Goal: Task Accomplishment & Management: Complete application form

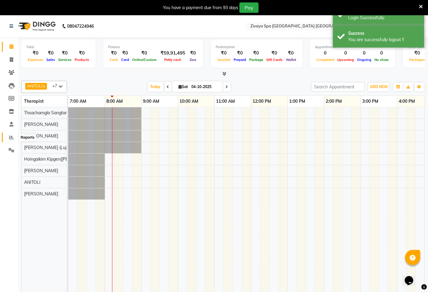
click at [9, 136] on icon at bounding box center [11, 137] width 5 height 5
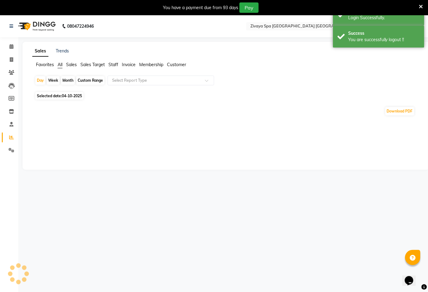
click at [94, 62] on span "Sales Target" at bounding box center [92, 64] width 24 height 5
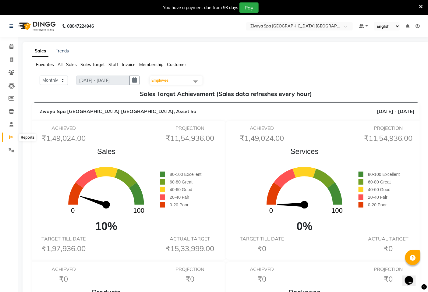
click at [14, 139] on span at bounding box center [11, 137] width 11 height 7
click at [11, 45] on icon at bounding box center [11, 46] width 4 height 5
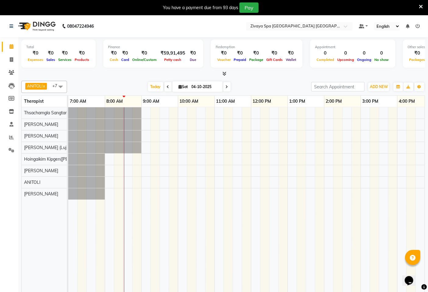
click at [68, 110] on div at bounding box center [68, 112] width 0 height 11
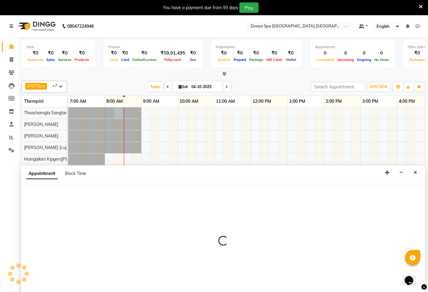
select select "49489"
select select "495"
select select "tentative"
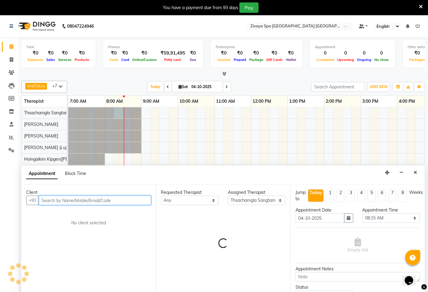
scroll to position [15, 0]
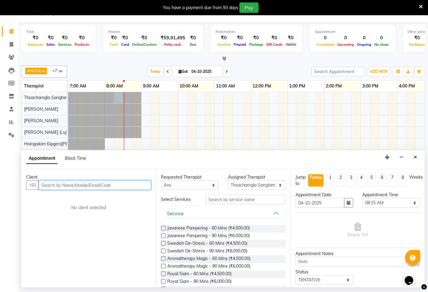
click at [110, 184] on input "text" at bounding box center [95, 184] width 112 height 9
type input "6604367673"
click at [134, 184] on span "Add Client" at bounding box center [138, 184] width 20 height 5
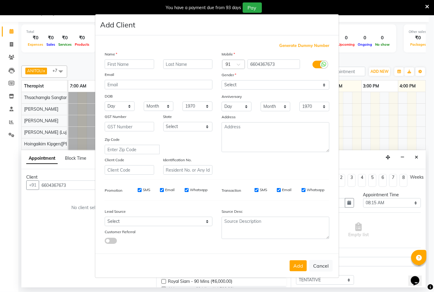
click at [132, 68] on input "text" at bounding box center [129, 63] width 49 height 9
type input "m"
type input "Magadolena"
click at [249, 80] on select "Select [DEMOGRAPHIC_DATA] [DEMOGRAPHIC_DATA] Other Prefer Not To Say" at bounding box center [275, 84] width 108 height 9
select select "[DEMOGRAPHIC_DATA]"
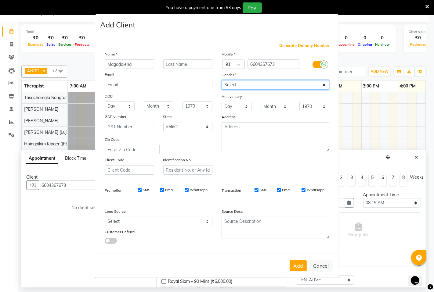
click at [221, 80] on select "Select [DEMOGRAPHIC_DATA] [DEMOGRAPHIC_DATA] Other Prefer Not To Say" at bounding box center [275, 84] width 108 height 9
click at [140, 191] on input "SMS" at bounding box center [139, 190] width 4 height 4
checkbox input "false"
drag, startPoint x: 162, startPoint y: 191, endPoint x: 166, endPoint y: 190, distance: 4.4
click at [162, 191] on input "Email" at bounding box center [162, 190] width 4 height 4
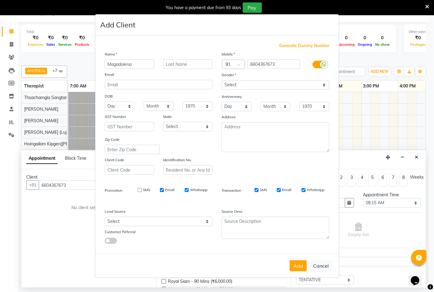
checkbox input "false"
click at [182, 189] on div "SMS Email Whatsapp" at bounding box center [168, 189] width 88 height 5
click at [203, 192] on label "Whatsapp" at bounding box center [199, 189] width 18 height 5
click at [188, 192] on input "Whatsapp" at bounding box center [186, 190] width 4 height 4
checkbox input "false"
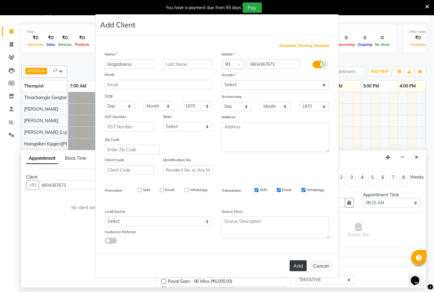
click at [302, 268] on button "Add" at bounding box center [297, 265] width 17 height 11
select select
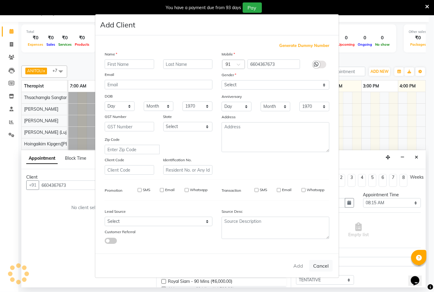
select select
checkbox input "false"
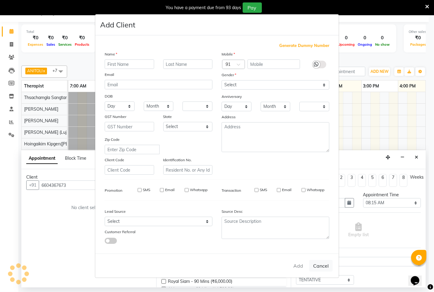
checkbox input "false"
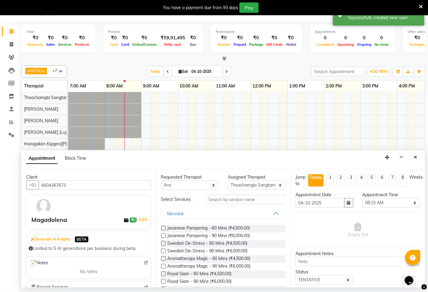
click at [164, 244] on label at bounding box center [163, 243] width 5 height 5
click at [164, 244] on input "checkbox" at bounding box center [163, 244] width 4 height 4
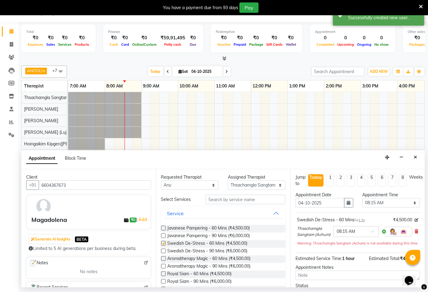
checkbox input "false"
click at [261, 185] on select "Select Abin [PERSON_NAME]([PERSON_NAME]) [PERSON_NAME] ([PERSON_NAME]) [PERSON_…" at bounding box center [257, 184] width 58 height 9
select select "49491"
click at [228, 180] on select "Select Abin [PERSON_NAME]([PERSON_NAME]) [PERSON_NAME] ([PERSON_NAME]) [PERSON_…" at bounding box center [257, 184] width 58 height 9
click at [163, 243] on label at bounding box center [163, 243] width 5 height 5
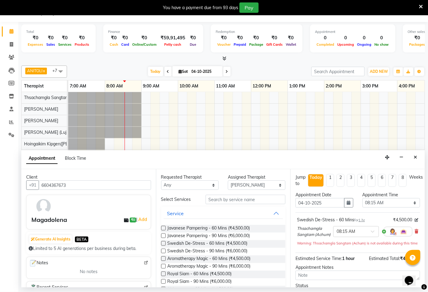
click at [163, 243] on input "checkbox" at bounding box center [163, 244] width 4 height 4
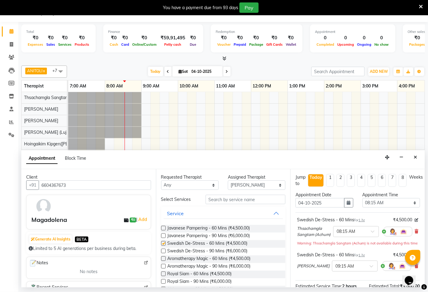
checkbox input "false"
click at [253, 190] on div "Requested Therapist Any Abin [PERSON_NAME]([PERSON_NAME]) [PERSON_NAME] ([PERSO…" at bounding box center [223, 228] width 135 height 118
click at [266, 184] on select "Select Abin [PERSON_NAME]([PERSON_NAME]) [PERSON_NAME] ([PERSON_NAME]) [PERSON_…" at bounding box center [257, 184] width 58 height 9
select select "58747"
click at [228, 180] on select "Select Abin [PERSON_NAME]([PERSON_NAME]) [PERSON_NAME] ([PERSON_NAME]) [PERSON_…" at bounding box center [257, 184] width 58 height 9
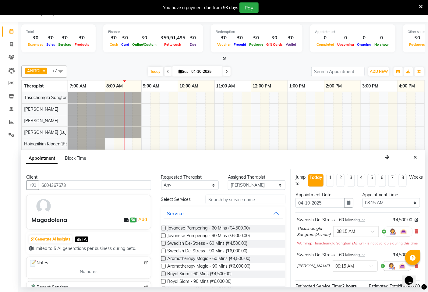
click at [162, 242] on label at bounding box center [163, 243] width 5 height 5
click at [162, 242] on input "checkbox" at bounding box center [163, 244] width 4 height 4
checkbox input "false"
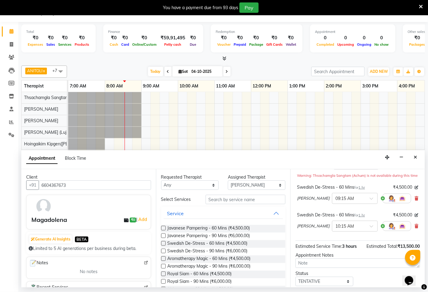
scroll to position [0, 0]
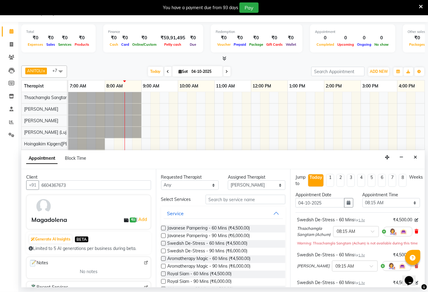
click at [415, 234] on icon at bounding box center [417, 231] width 4 height 4
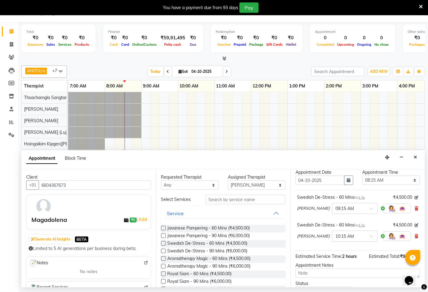
scroll to position [34, 0]
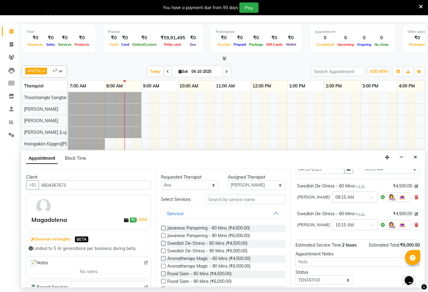
click at [336, 196] on input "text" at bounding box center [349, 197] width 27 height 6
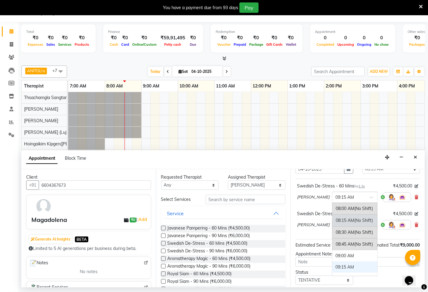
click at [333, 220] on div "08:15 AM (No Shift)" at bounding box center [355, 221] width 45 height 12
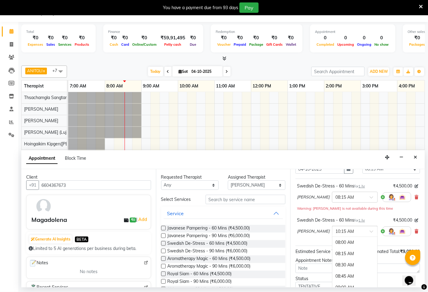
click at [336, 233] on input "text" at bounding box center [349, 231] width 27 height 6
click at [333, 255] on div "08:15 AM" at bounding box center [355, 253] width 45 height 11
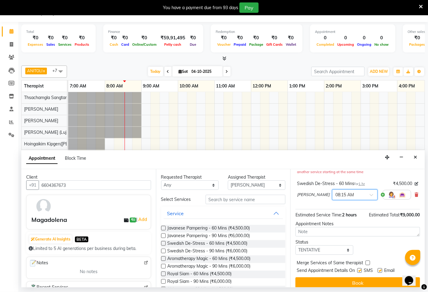
scroll to position [83, 0]
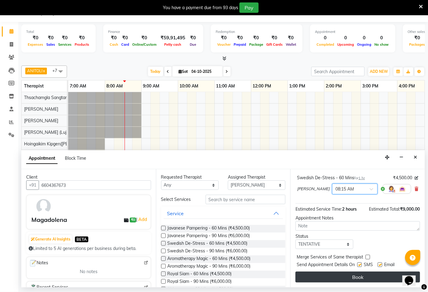
click at [357, 278] on button "Book" at bounding box center [358, 277] width 125 height 11
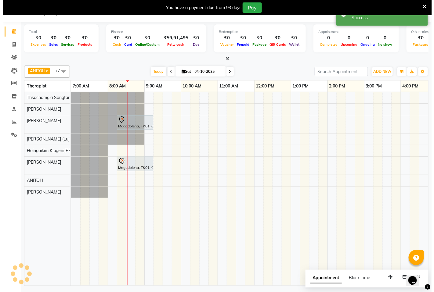
scroll to position [0, 0]
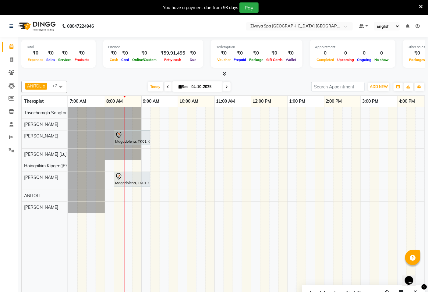
click at [422, 5] on icon at bounding box center [421, 6] width 4 height 5
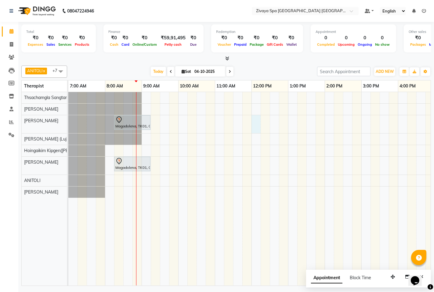
click at [254, 126] on div "Magadolena, TK01, 08:15 AM-09:15 AM, Swedish De-Stress - 60 Mins Magadolena, TK…" at bounding box center [360, 189] width 585 height 194
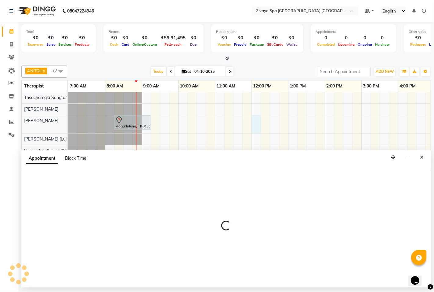
select select "49491"
select select "720"
select select "tentative"
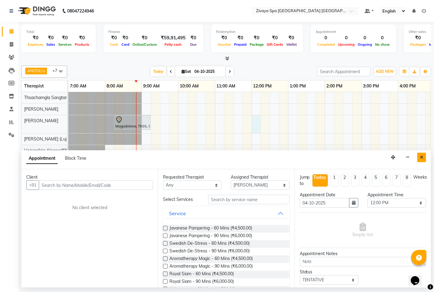
click at [421, 158] on icon "Close" at bounding box center [420, 157] width 3 height 4
